Goal: Information Seeking & Learning: Learn about a topic

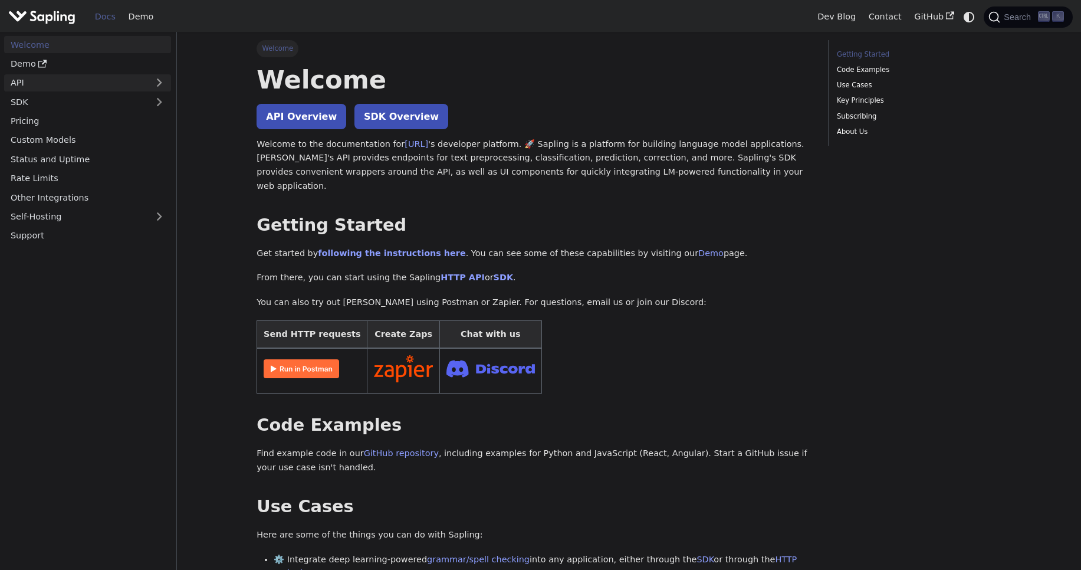
click at [143, 84] on link "API" at bounding box center [75, 82] width 143 height 17
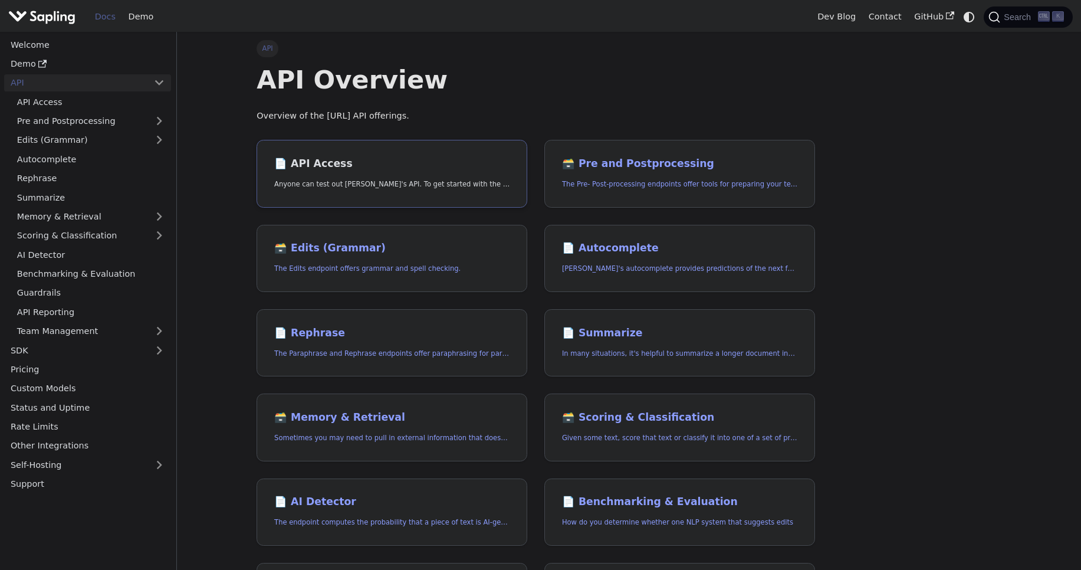
click at [317, 166] on h2 "📄️ API Access" at bounding box center [391, 163] width 235 height 13
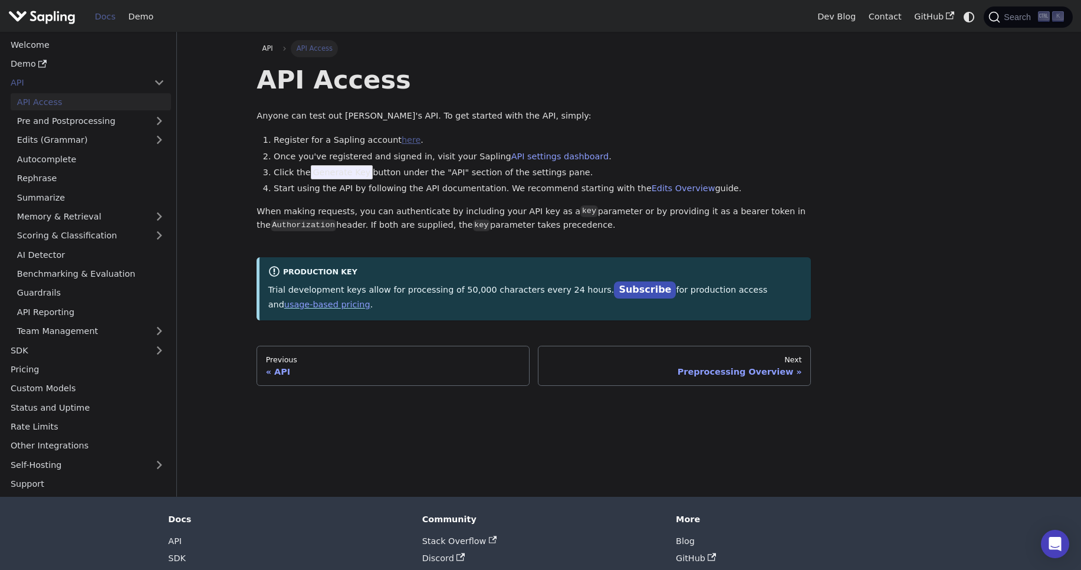
click at [402, 137] on link "here" at bounding box center [411, 139] width 19 height 9
click at [40, 23] on img "Main" at bounding box center [41, 16] width 67 height 17
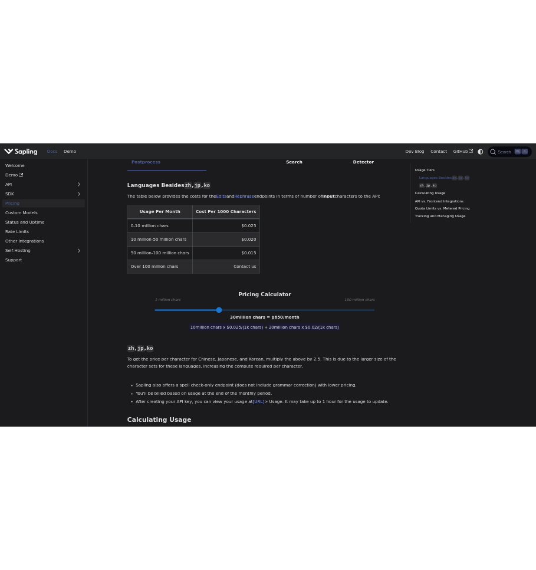
scroll to position [307, 0]
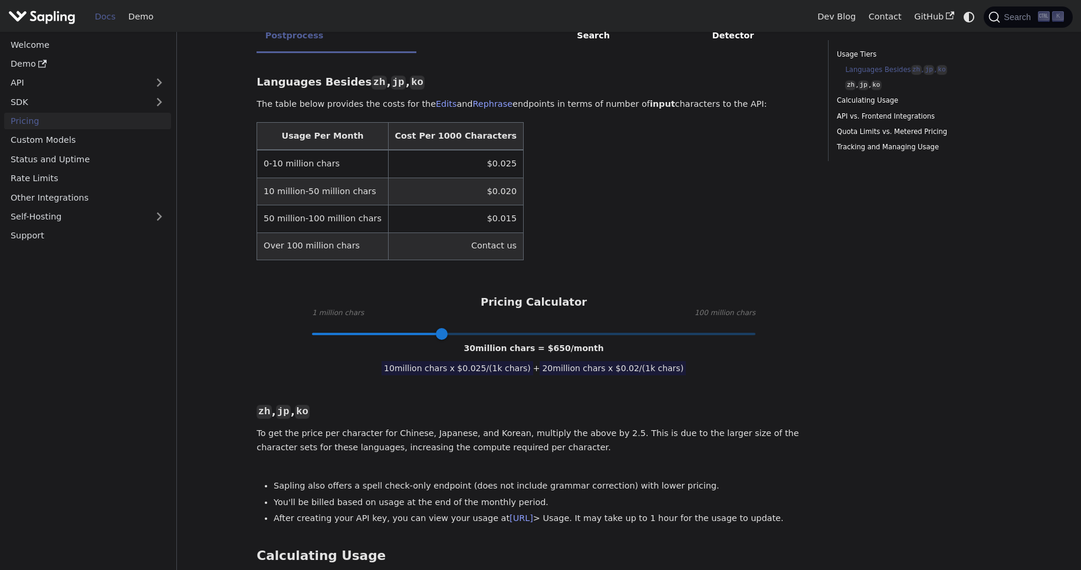
click at [576, 157] on table "Usage Per Month Cost Per 1000 Characters 0-10 million chars $0.025 10 million-5…" at bounding box center [534, 191] width 554 height 138
click at [791, 145] on table "Usage Per Month Cost Per 1000 Characters 0-10 million chars $0.025 10 million-5…" at bounding box center [534, 191] width 554 height 138
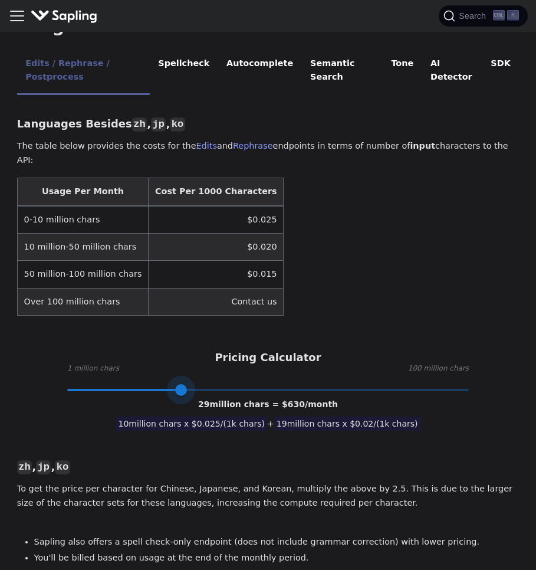
type input "1"
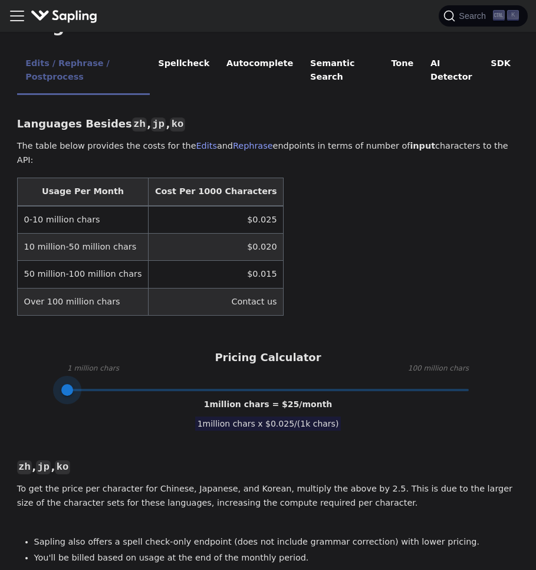
drag, startPoint x: 181, startPoint y: 347, endPoint x: 32, endPoint y: 353, distance: 148.7
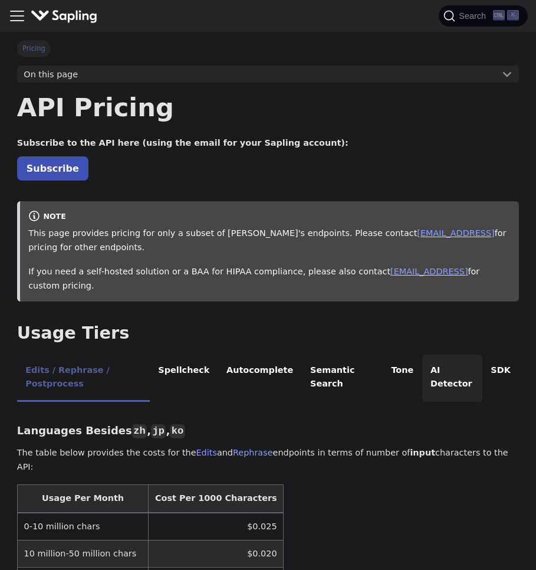
click at [437, 354] on li "AI Detector" at bounding box center [452, 377] width 60 height 47
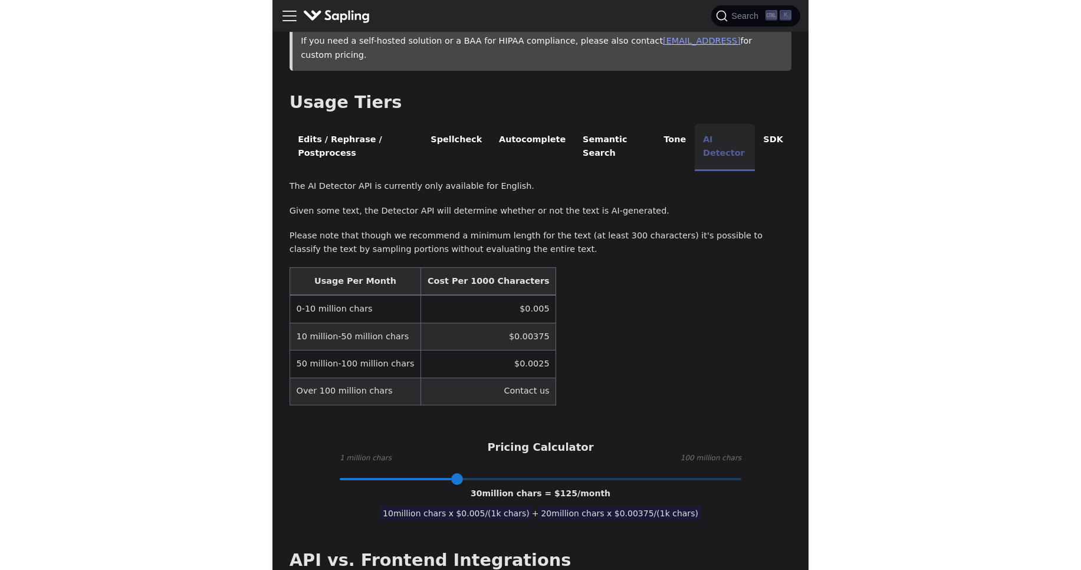
scroll to position [234, 0]
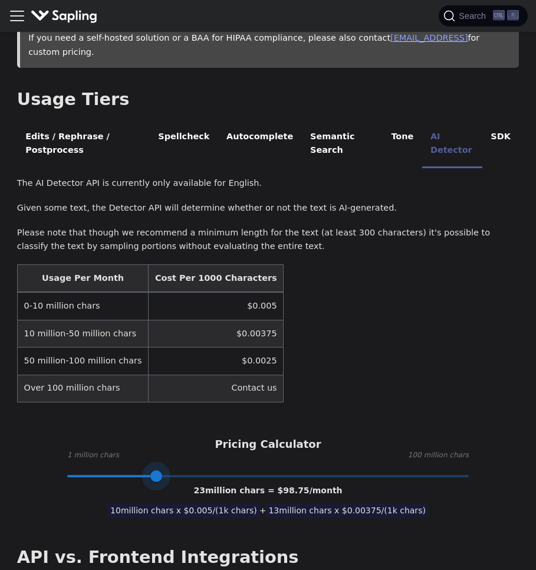
type input "1"
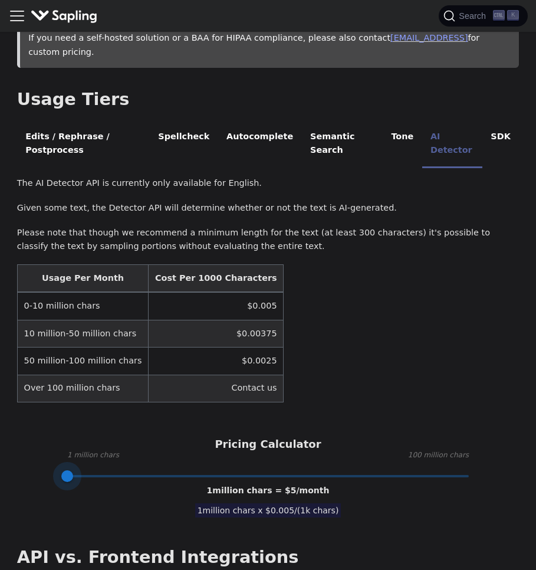
drag, startPoint x: 184, startPoint y: 448, endPoint x: 46, endPoint y: 444, distance: 138.0
click at [46, 444] on div "Pricing Calculator 1 million chars 100 million chars 1 million chars = $ 5 /mon…" at bounding box center [268, 457] width 502 height 38
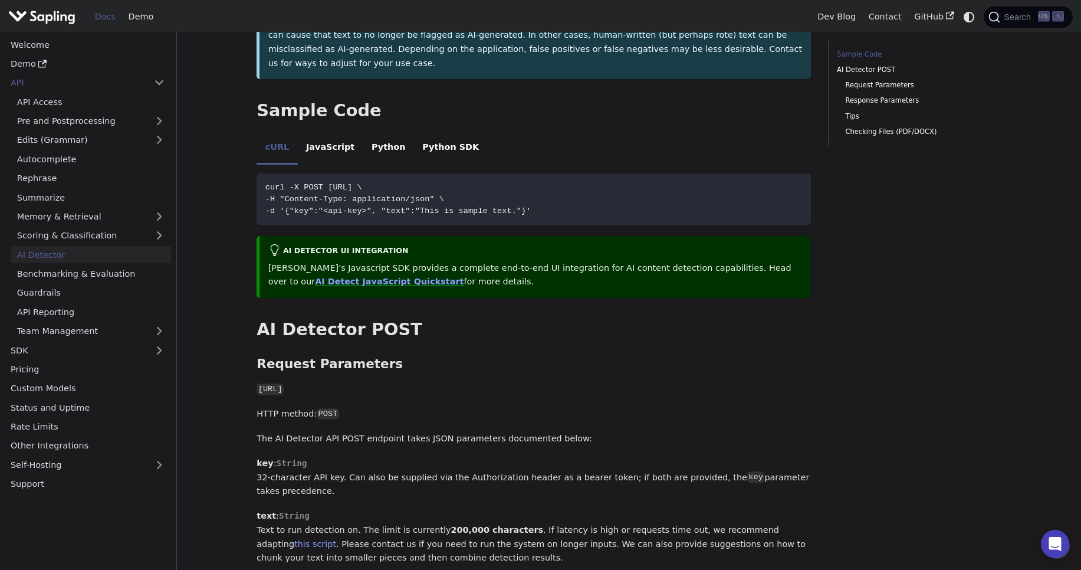
scroll to position [213, 0]
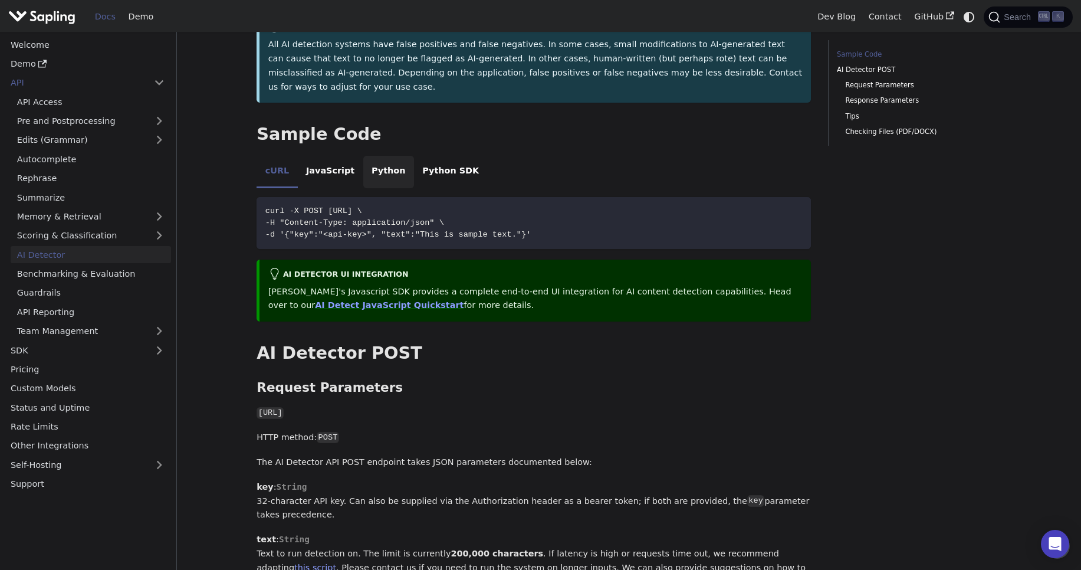
click at [371, 156] on li "Python" at bounding box center [388, 172] width 51 height 33
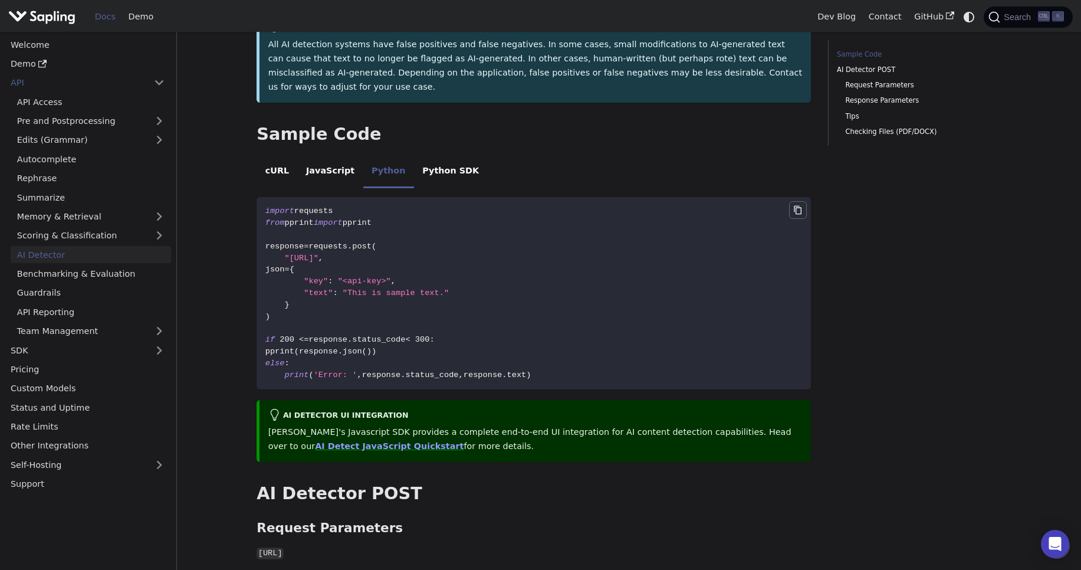
click at [797, 201] on button "Copy code to clipboard" at bounding box center [798, 210] width 18 height 18
click at [712, 156] on ul "cURL JavaScript Python Python SDK" at bounding box center [534, 172] width 554 height 33
